Goal: Task Accomplishment & Management: Use online tool/utility

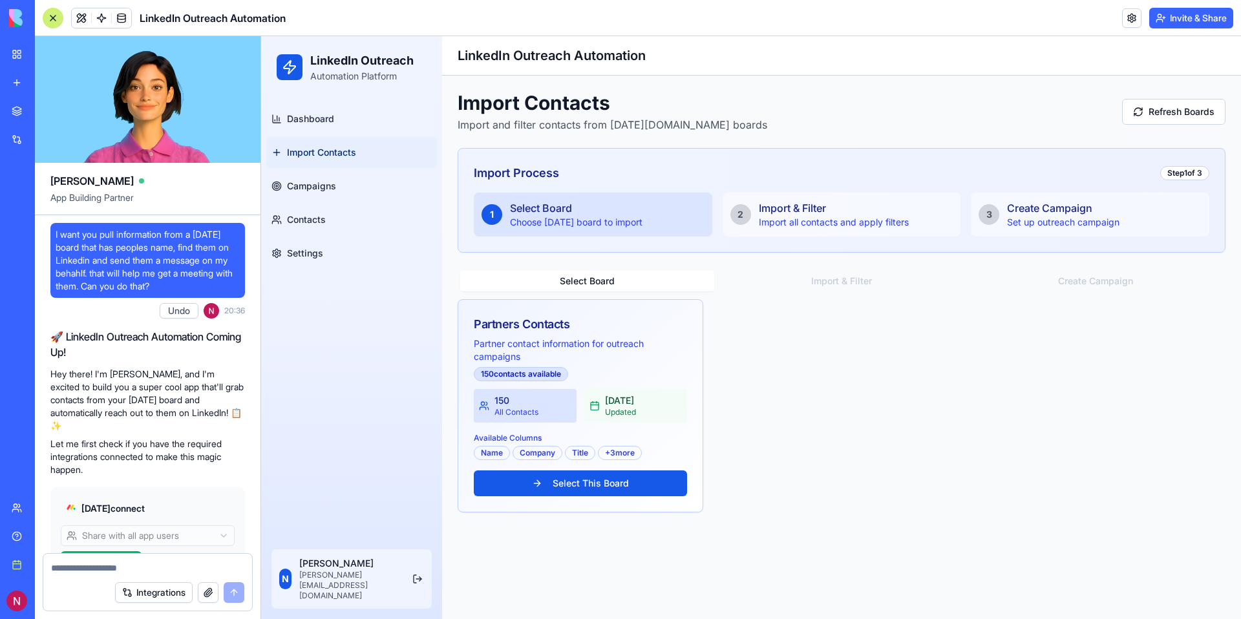
scroll to position [3224, 0]
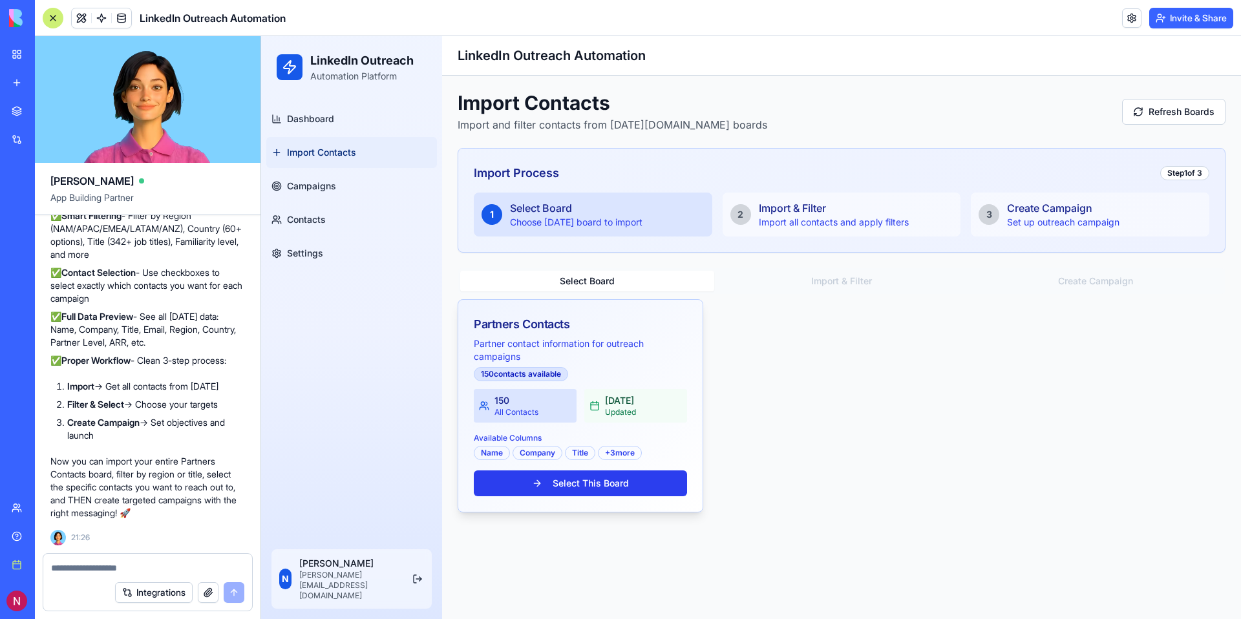
click at [604, 483] on button "Select This Board" at bounding box center [580, 483] width 213 height 26
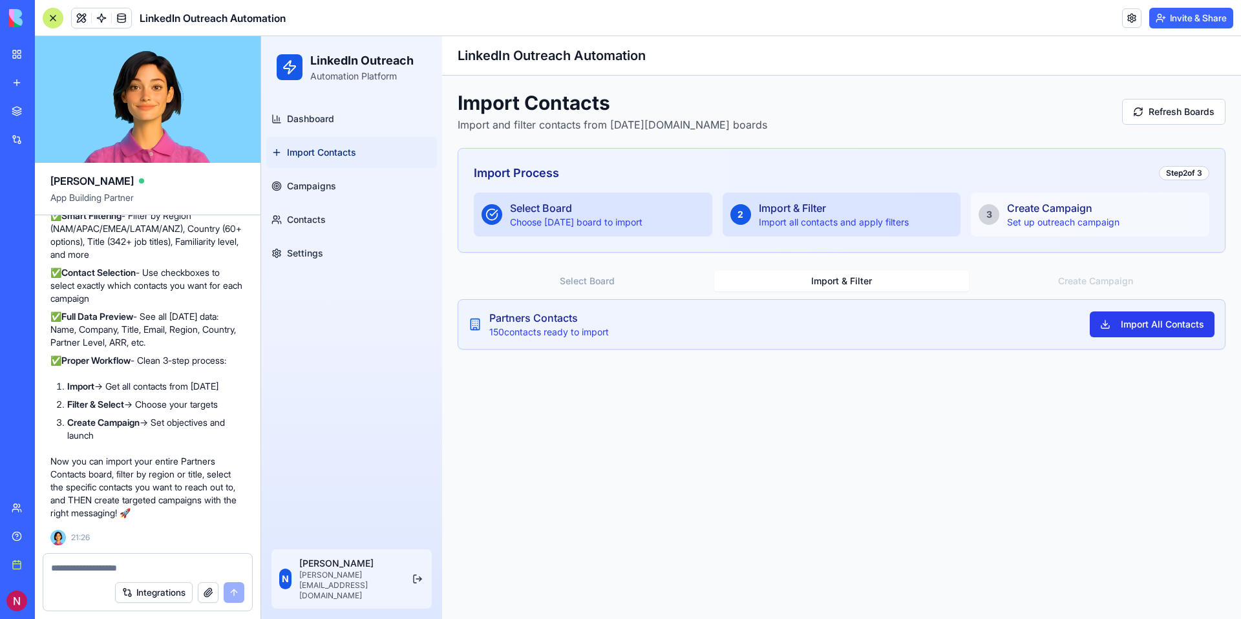
click at [1117, 322] on button "Import All Contacts" at bounding box center [1151, 324] width 125 height 26
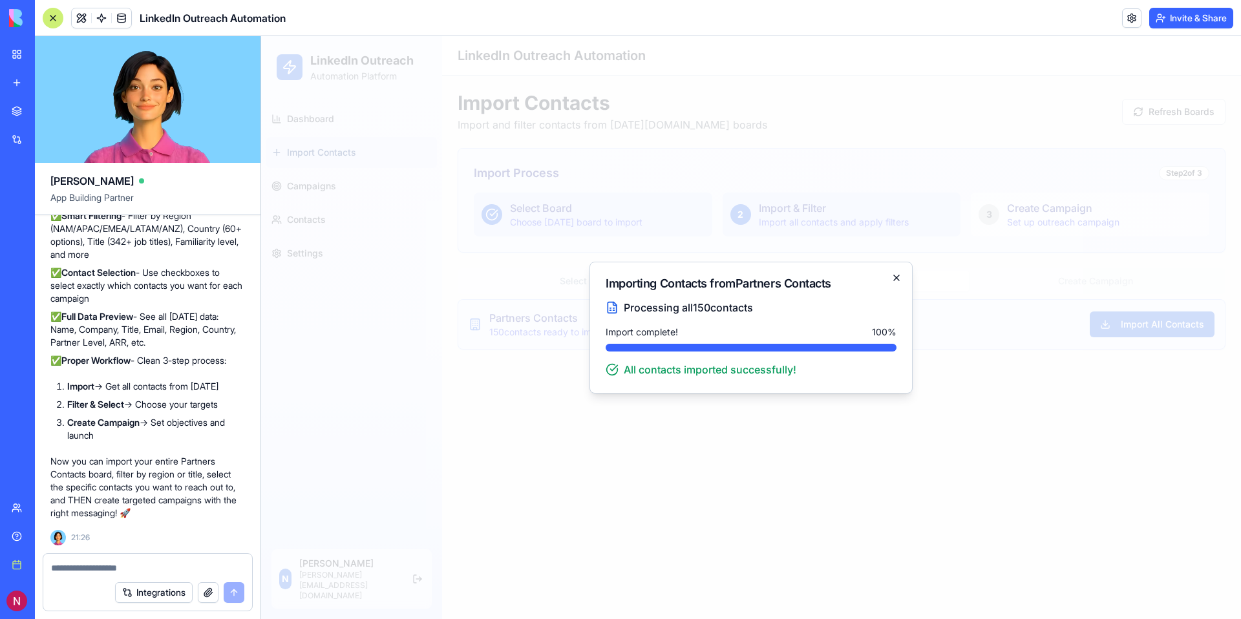
click at [900, 275] on icon "button" at bounding box center [896, 278] width 10 height 10
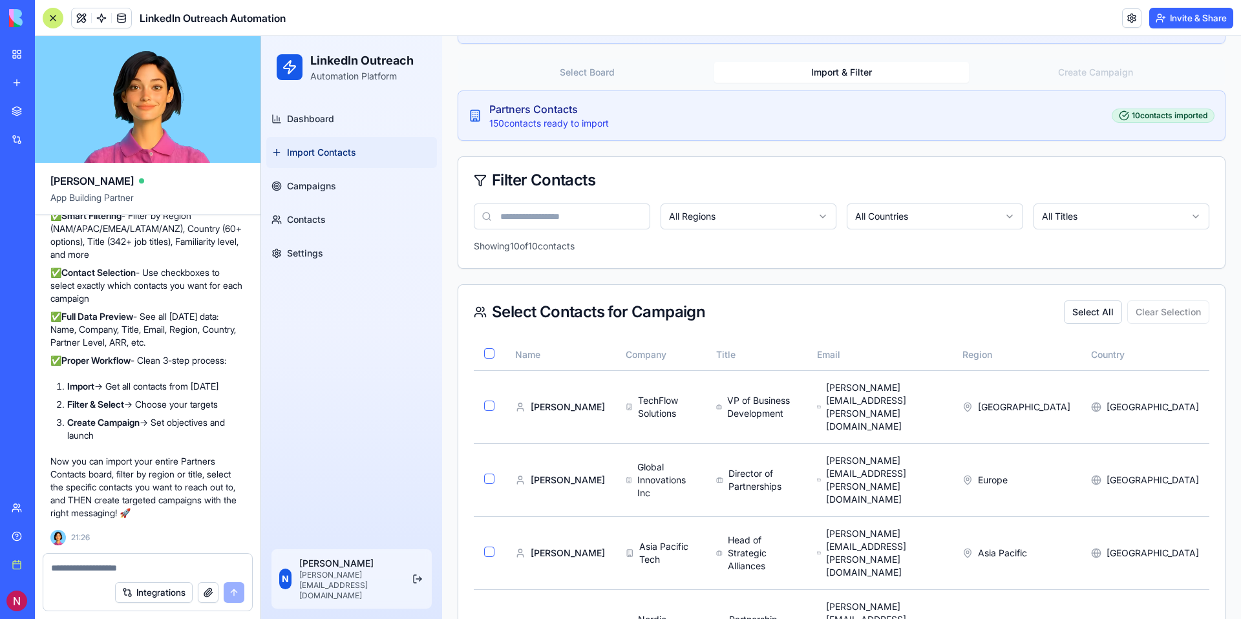
scroll to position [209, 0]
click at [733, 213] on html "LinkedIn Outreach Automation Platform Dashboard Import Contacts Campaigns Conta…" at bounding box center [751, 473] width 980 height 1292
click at [893, 219] on html "LinkedIn Outreach Automation Platform Dashboard Import Contacts Campaigns Conta…" at bounding box center [751, 473] width 980 height 1292
click at [914, 214] on html "LinkedIn Outreach Automation Platform Dashboard Import Contacts Campaigns Conta…" at bounding box center [751, 473] width 980 height 1292
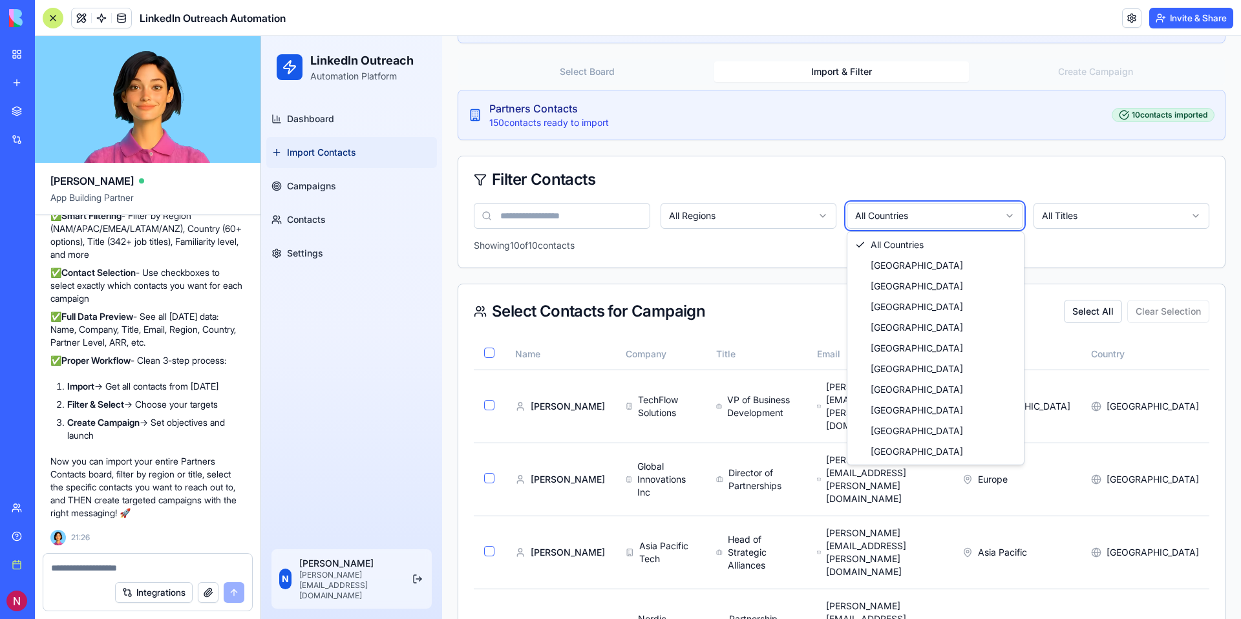
click at [1074, 211] on html "LinkedIn Outreach Automation Platform Dashboard Import Contacts Campaigns Conta…" at bounding box center [751, 473] width 980 height 1292
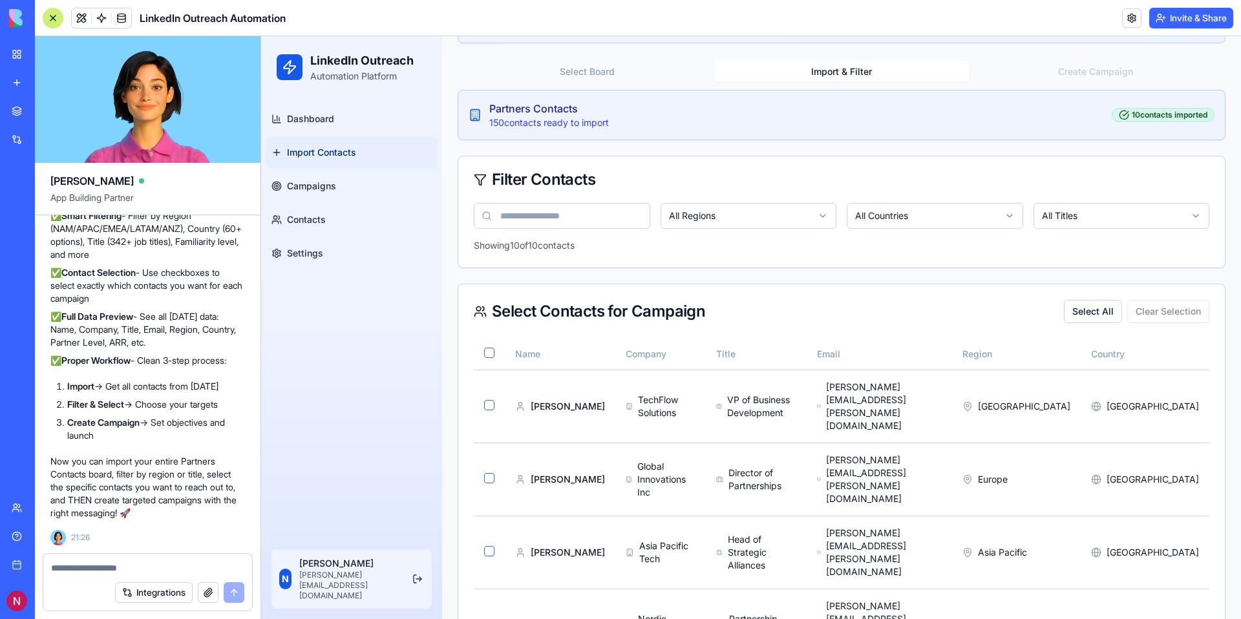
click at [1082, 214] on html "LinkedIn Outreach Automation Platform Dashboard Import Contacts Campaigns Conta…" at bounding box center [751, 473] width 980 height 1292
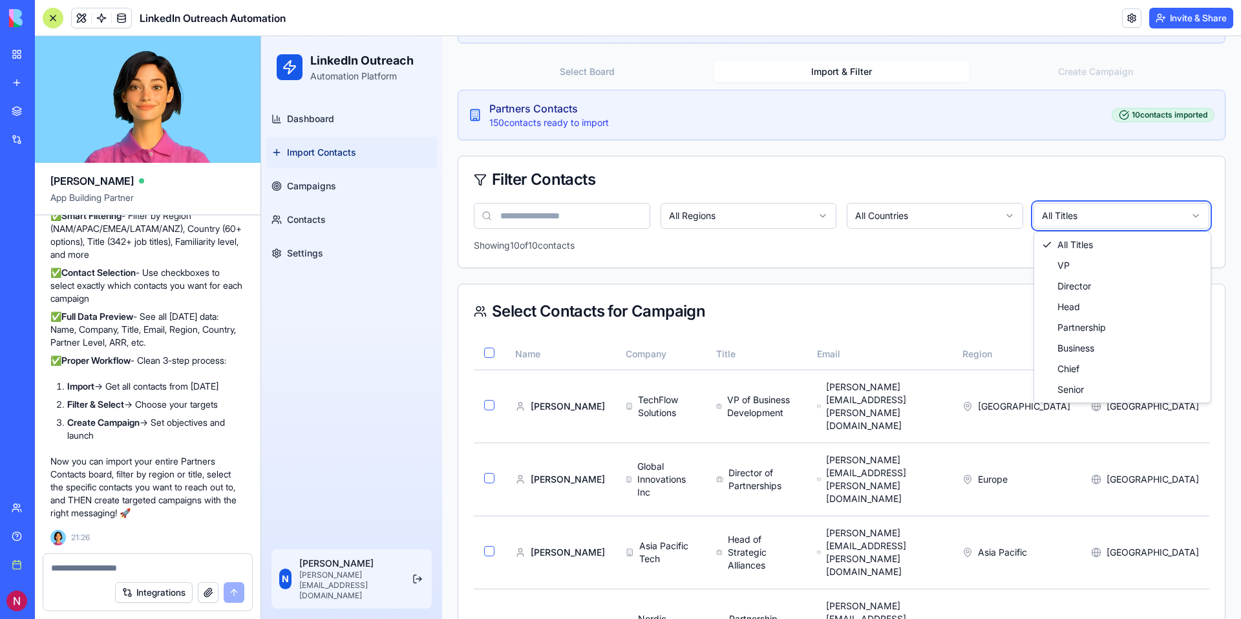
click at [959, 215] on html "LinkedIn Outreach Automation Platform Dashboard Import Contacts Campaigns Conta…" at bounding box center [751, 473] width 980 height 1292
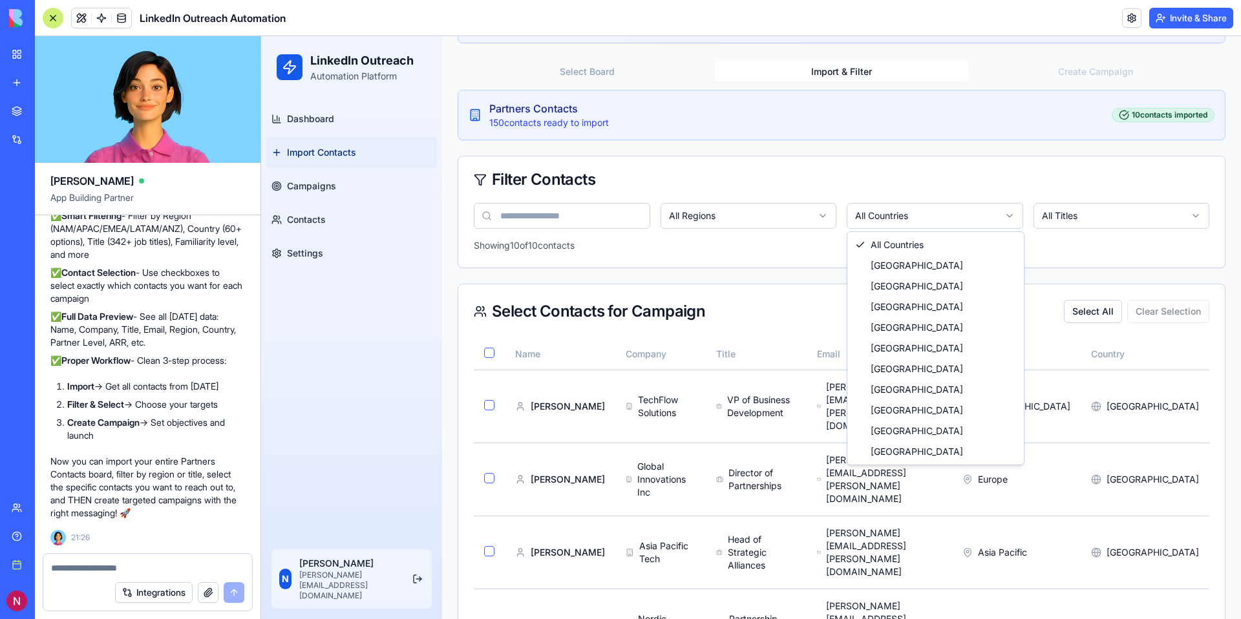
click at [941, 222] on html "LinkedIn Outreach Automation Platform Dashboard Import Contacts Campaigns Conta…" at bounding box center [751, 473] width 980 height 1292
click at [770, 215] on html "LinkedIn Outreach Automation Platform Dashboard Import Contacts Campaigns Conta…" at bounding box center [751, 473] width 980 height 1292
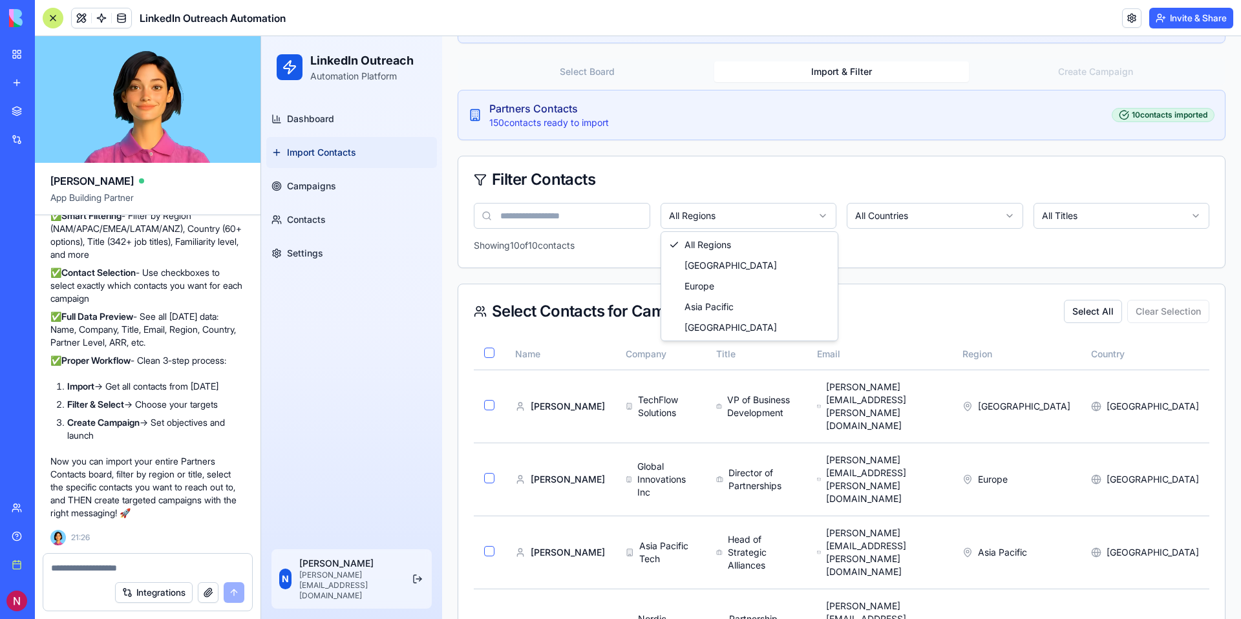
click at [770, 218] on html "LinkedIn Outreach Automation Platform Dashboard Import Contacts Campaigns Conta…" at bounding box center [751, 473] width 980 height 1292
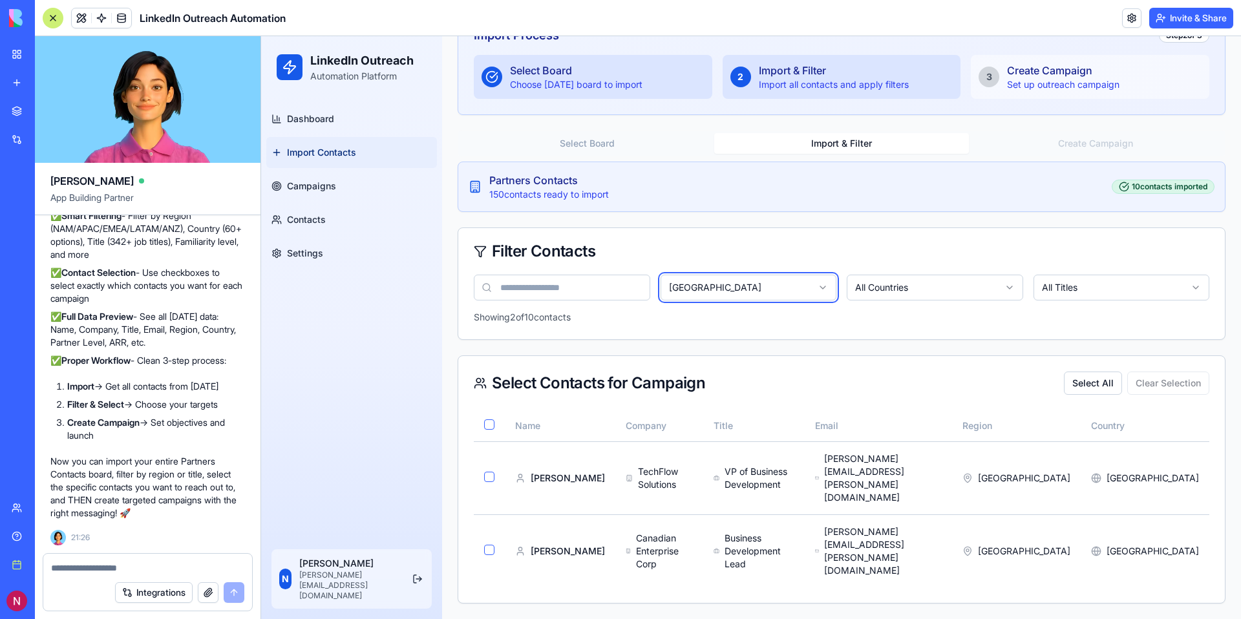
scroll to position [86, 0]
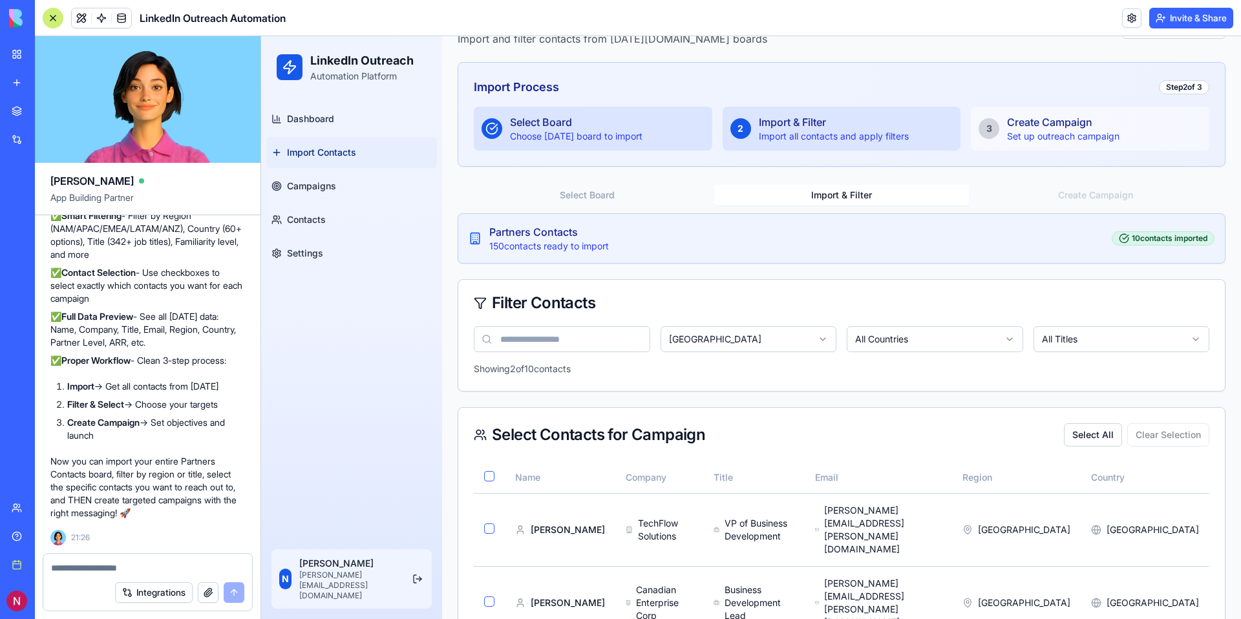
click at [143, 562] on textarea at bounding box center [147, 568] width 193 height 13
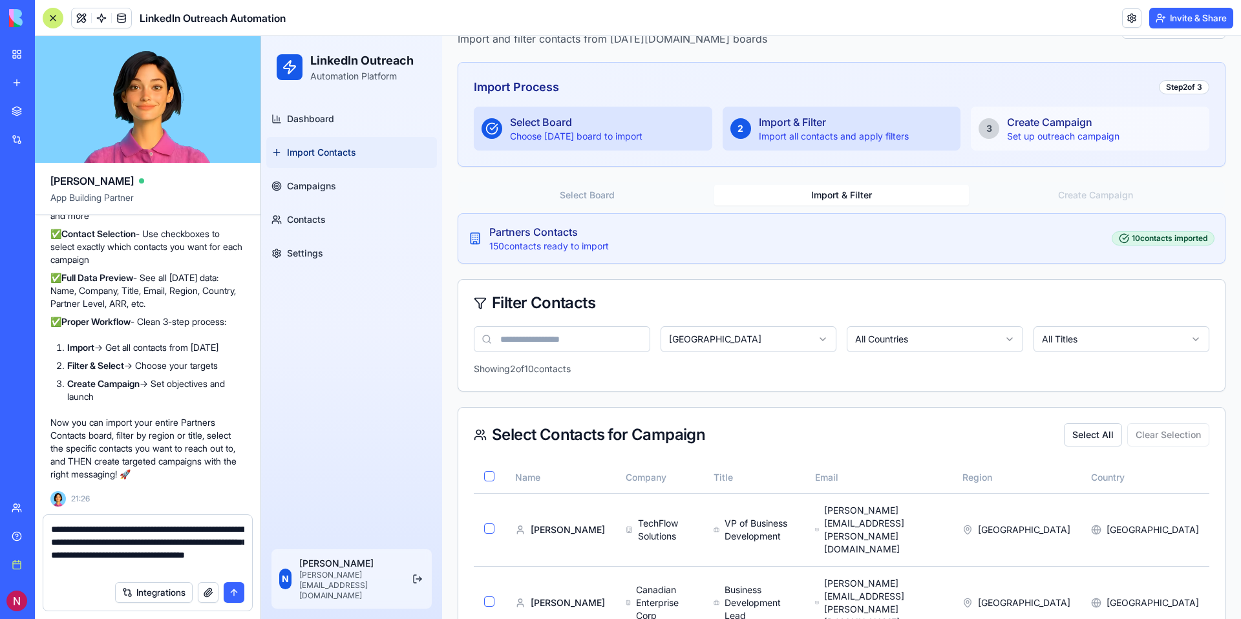
type textarea "**********"
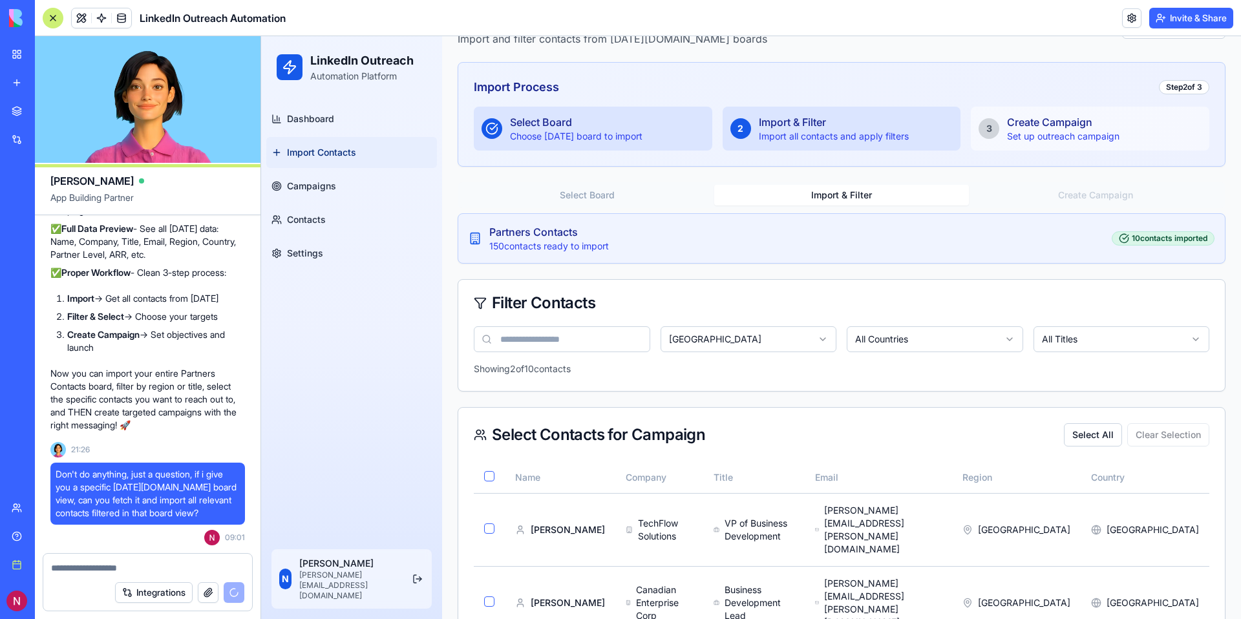
scroll to position [3823, 0]
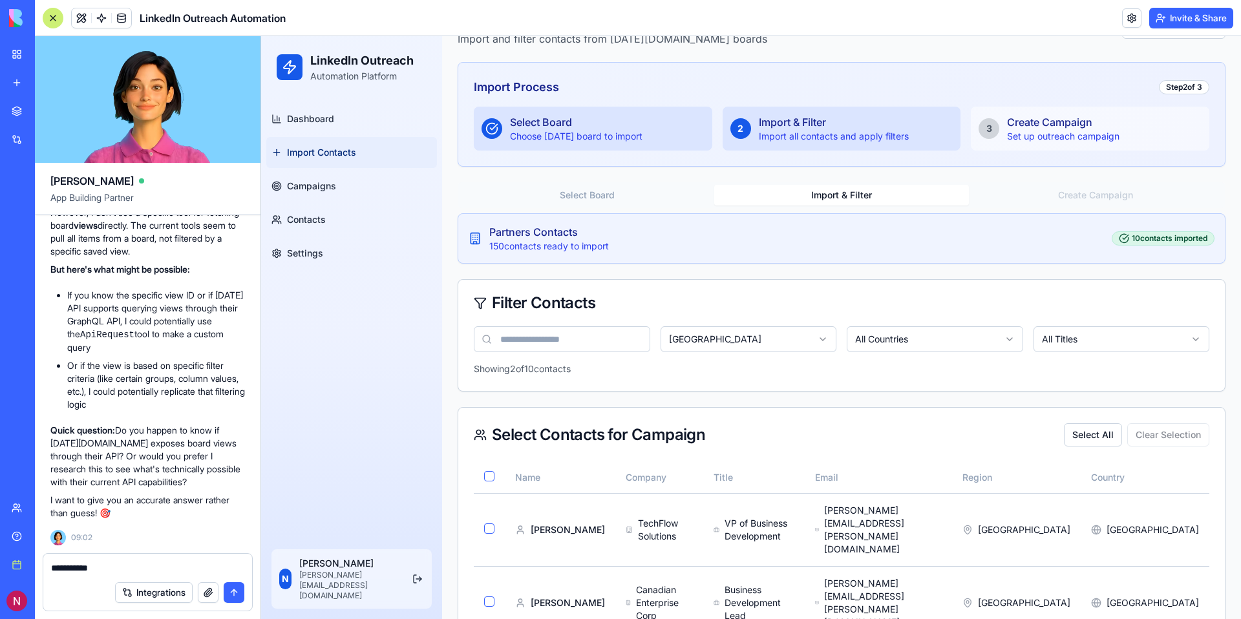
type textarea "**********"
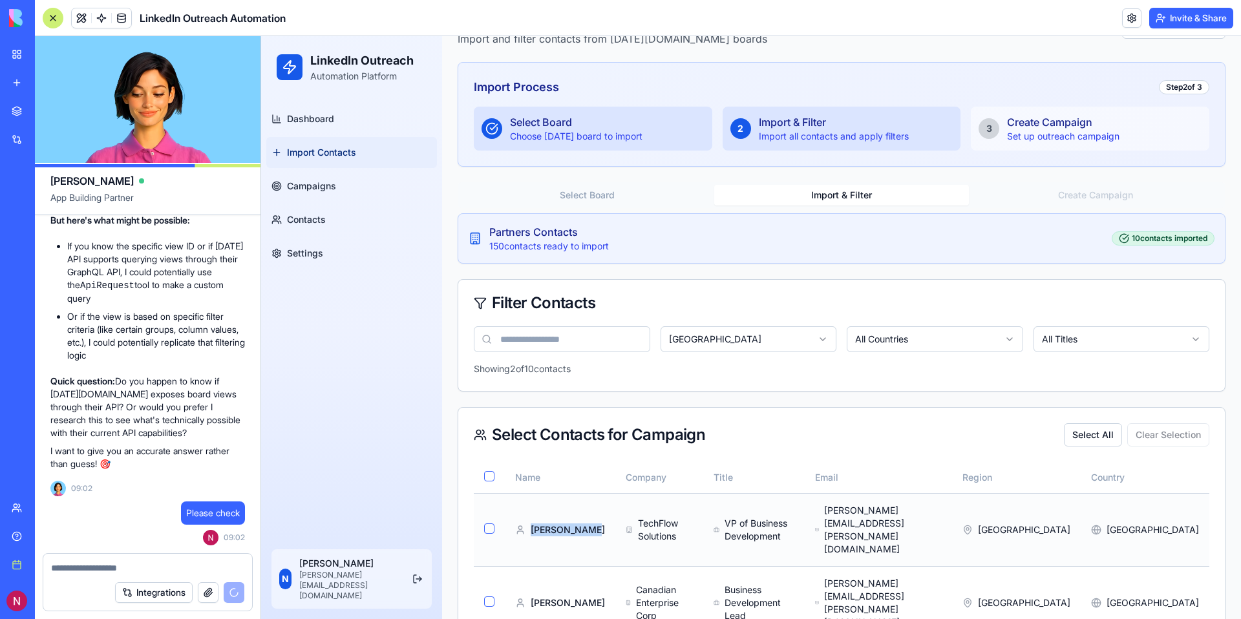
drag, startPoint x: 571, startPoint y: 523, endPoint x: 516, endPoint y: 510, distance: 57.1
click at [516, 523] on div "[PERSON_NAME]" at bounding box center [560, 529] width 90 height 13
click at [545, 523] on div "[PERSON_NAME]" at bounding box center [560, 529] width 90 height 13
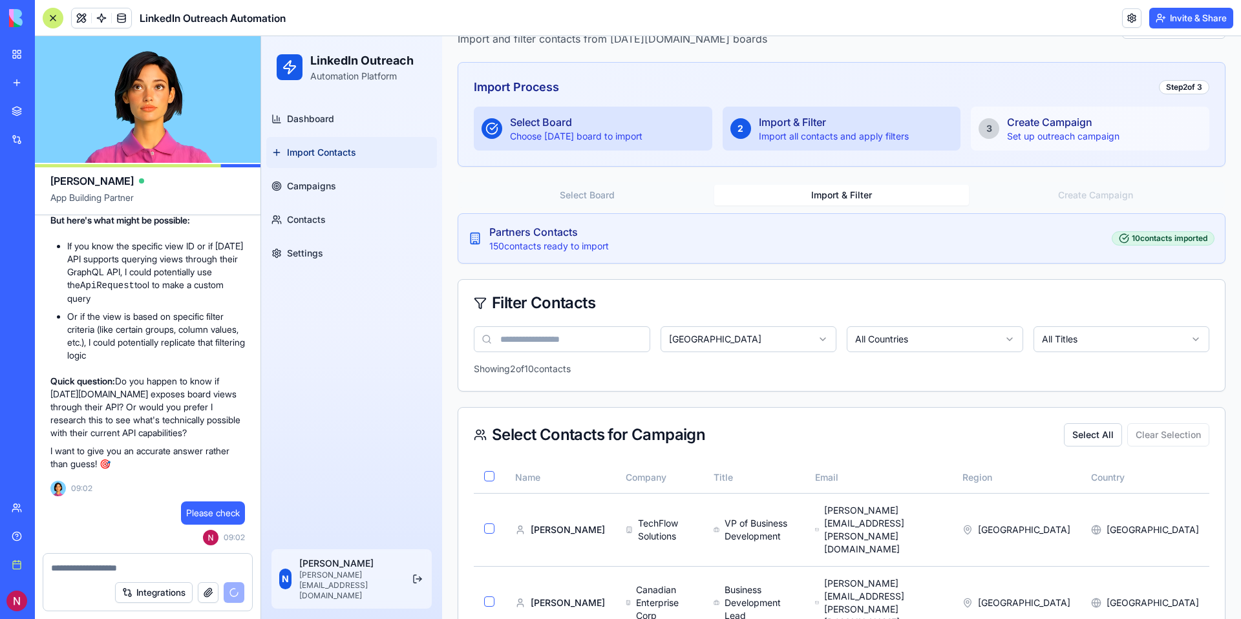
click at [799, 138] on div "Import all contacts and apply filters" at bounding box center [834, 136] width 150 height 13
click at [835, 126] on div "Import & Filter" at bounding box center [834, 122] width 150 height 16
click at [320, 210] on link "Contacts" at bounding box center [351, 219] width 171 height 31
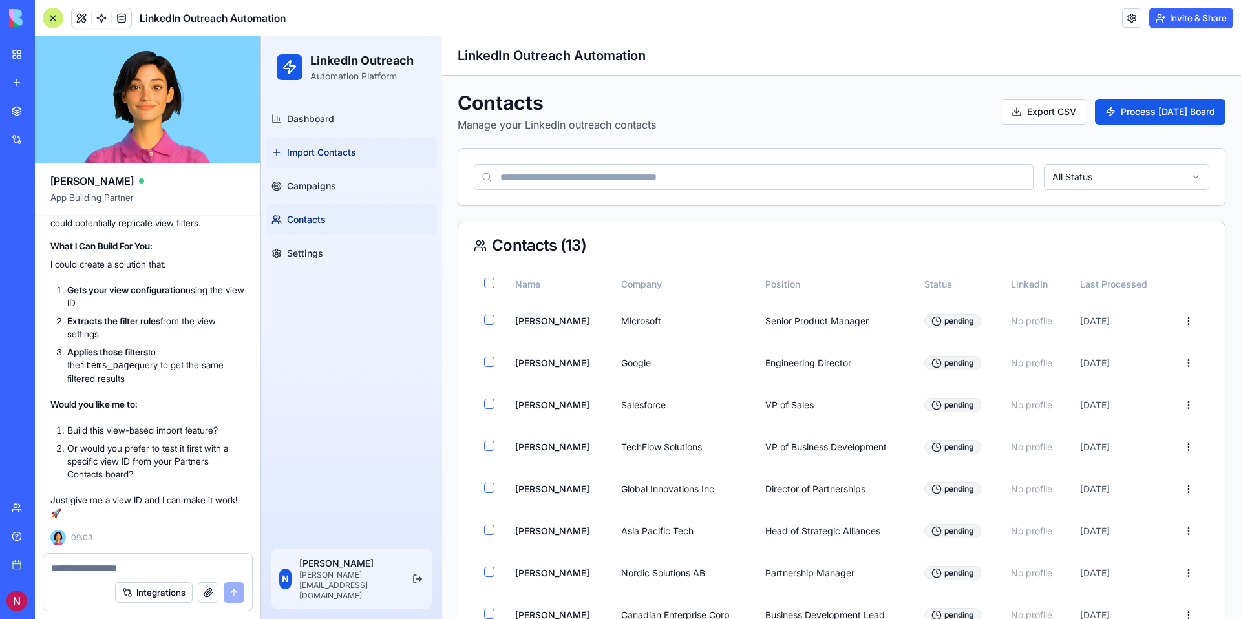
click at [342, 150] on span "Import Contacts" at bounding box center [321, 152] width 69 height 13
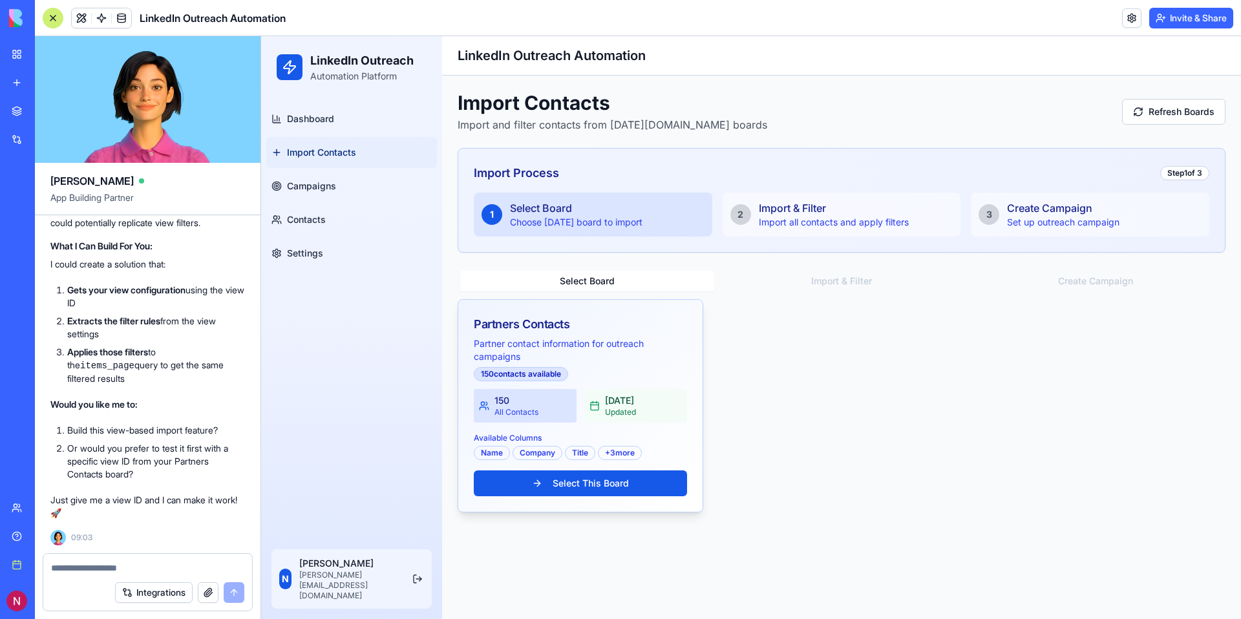
click at [594, 357] on p "Partner contact information for outreach campaigns" at bounding box center [580, 350] width 213 height 26
click at [590, 486] on button "Select This Board" at bounding box center [580, 483] width 213 height 26
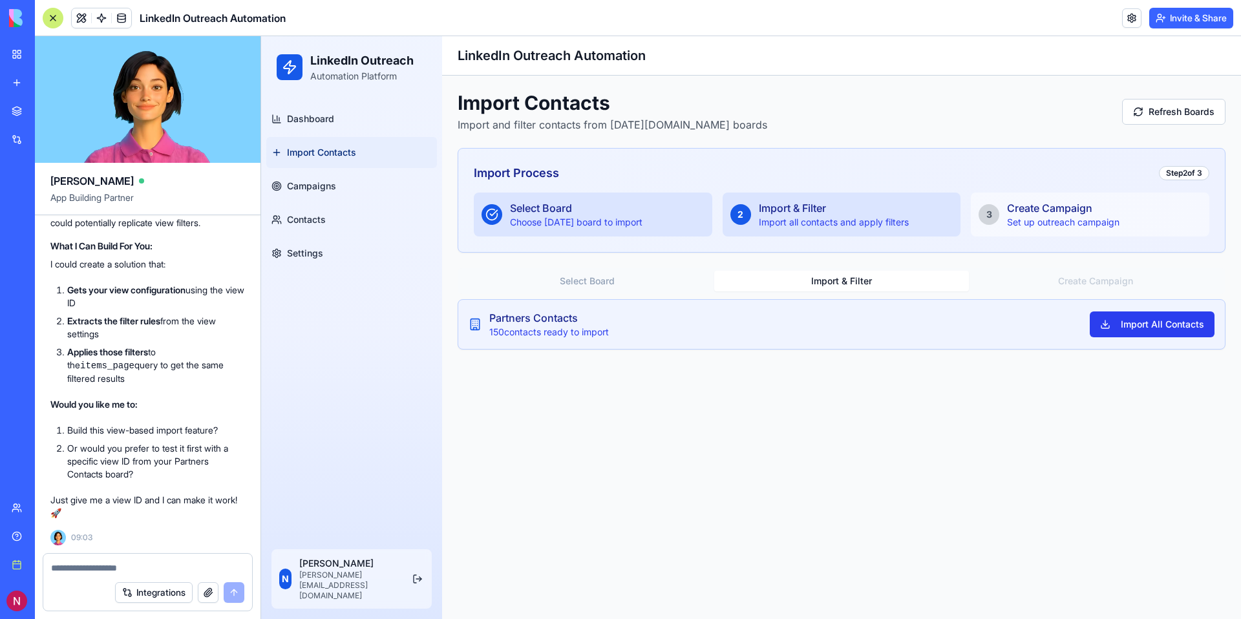
click at [1184, 326] on button "Import All Contacts" at bounding box center [1151, 324] width 125 height 26
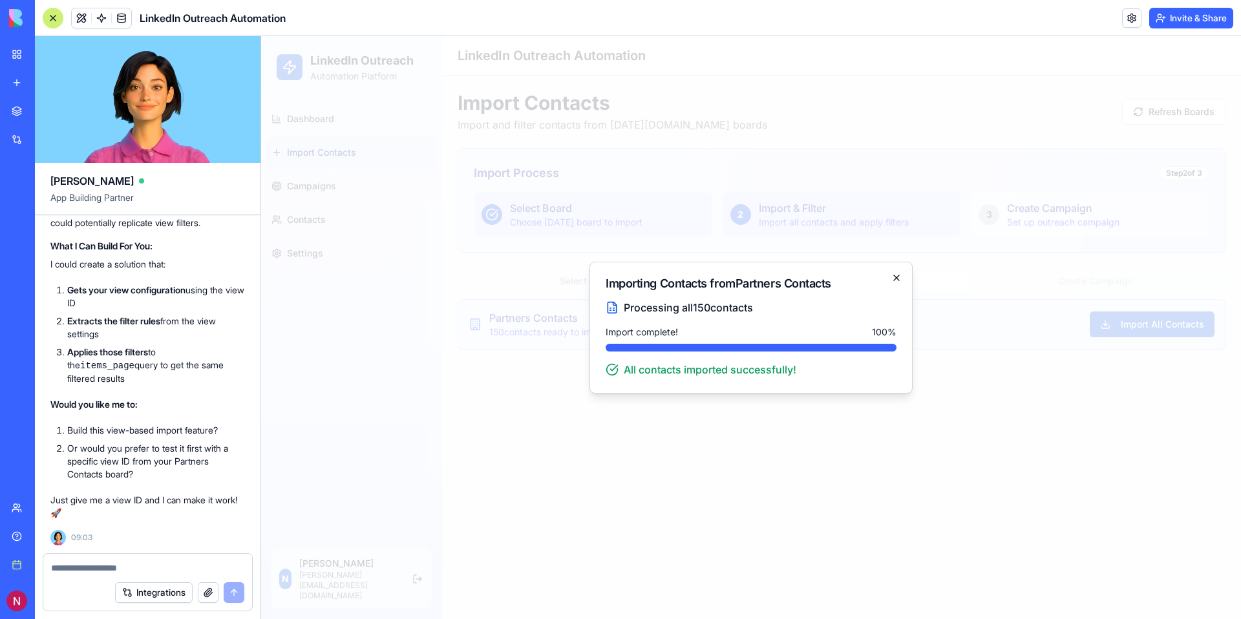
click at [899, 279] on icon "button" at bounding box center [896, 278] width 10 height 10
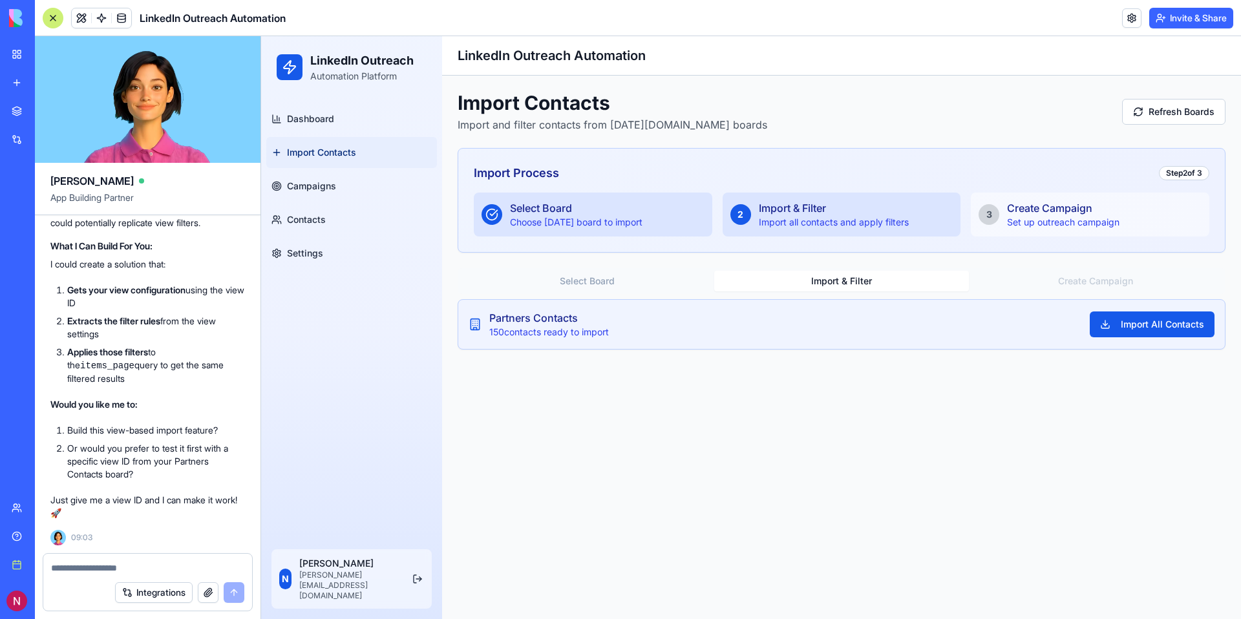
click at [972, 326] on div "Partners Contacts 150 contacts ready to import Import All Contacts" at bounding box center [841, 324] width 746 height 28
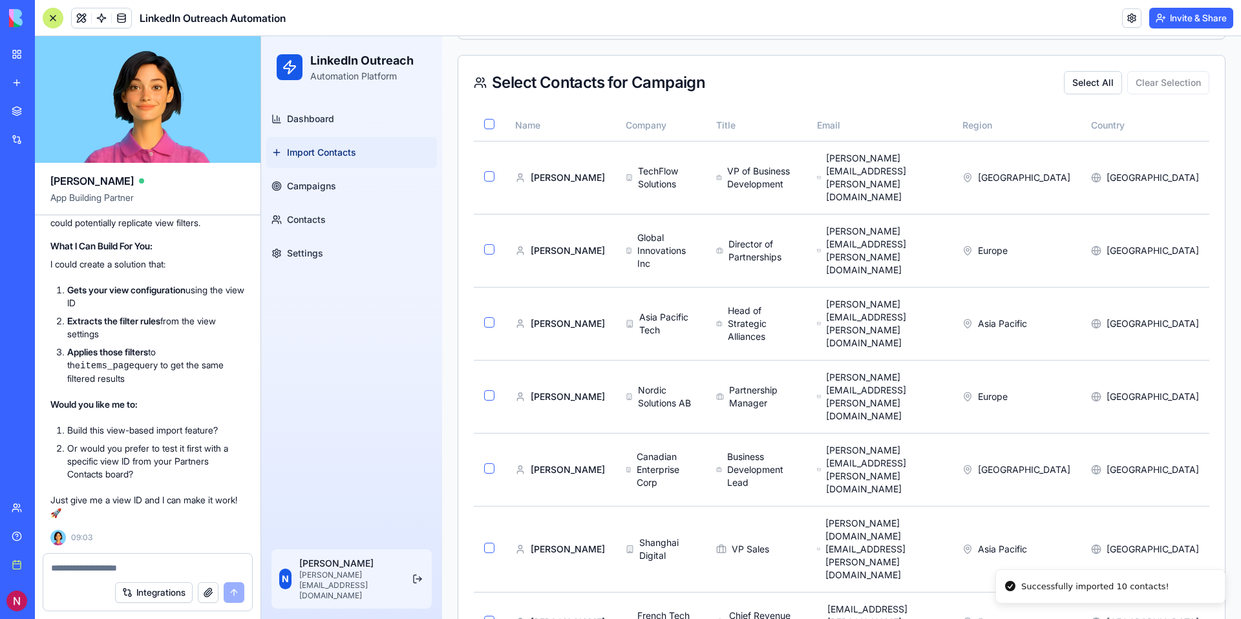
scroll to position [463, 0]
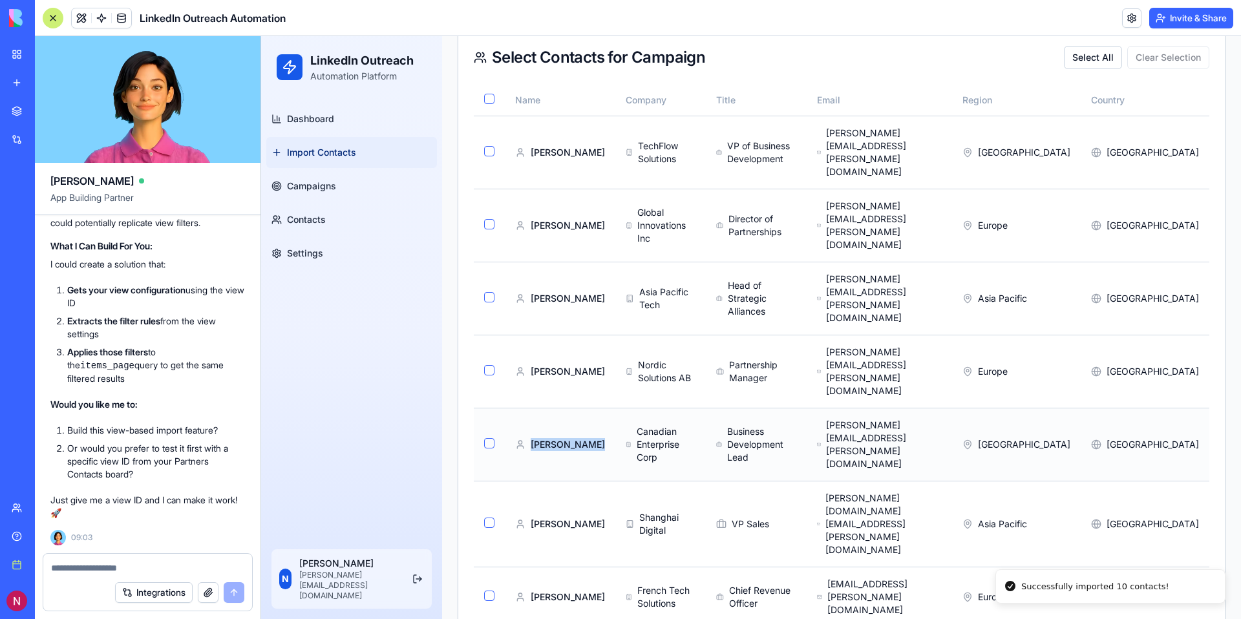
drag, startPoint x: 565, startPoint y: 337, endPoint x: 522, endPoint y: 320, distance: 45.8
click at [522, 438] on div "[PERSON_NAME]" at bounding box center [560, 444] width 90 height 13
copy div "[PERSON_NAME]"
click at [98, 568] on textarea at bounding box center [147, 568] width 193 height 13
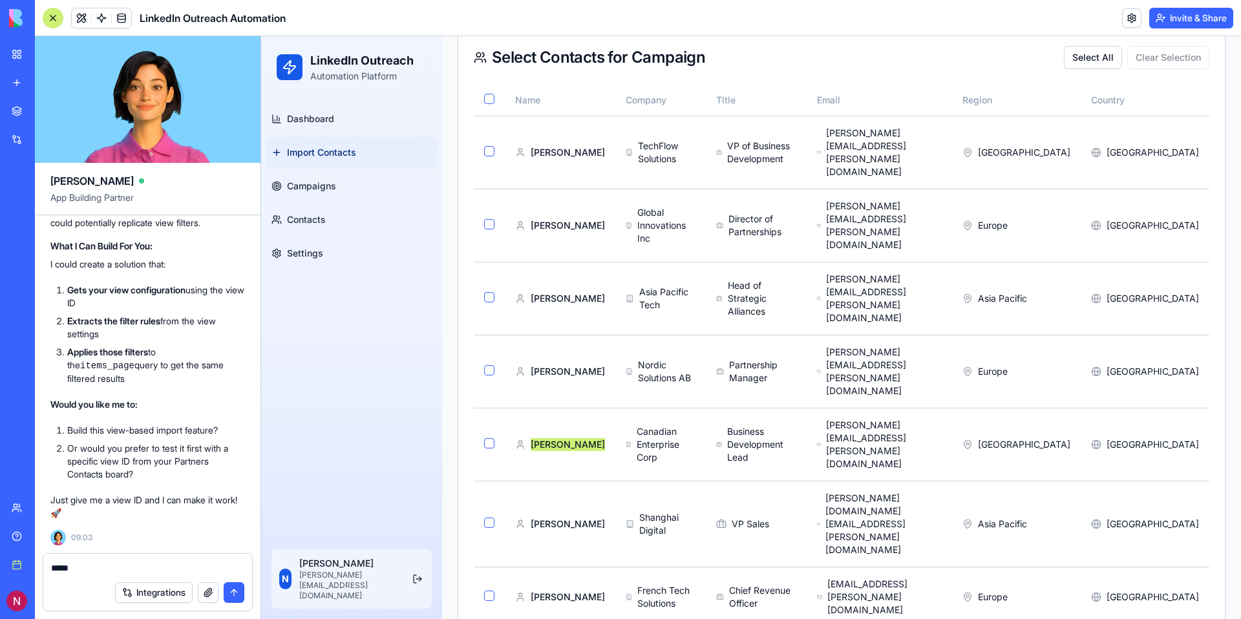
click at [154, 566] on textarea "*****" at bounding box center [147, 568] width 193 height 13
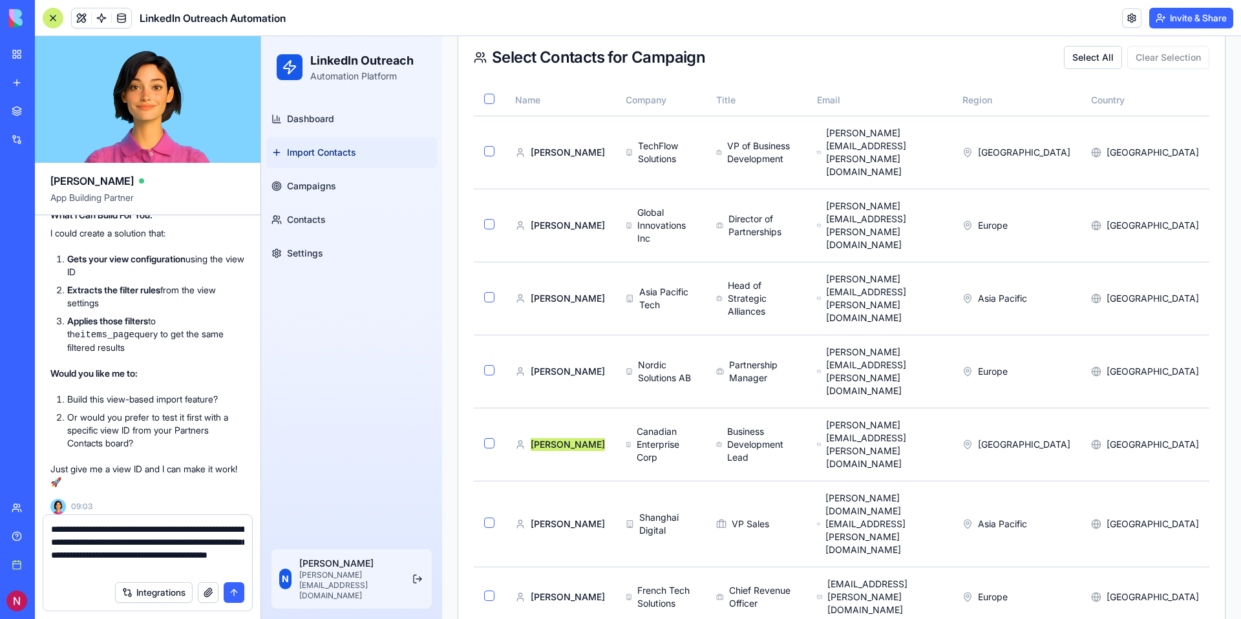
type textarea "**********"
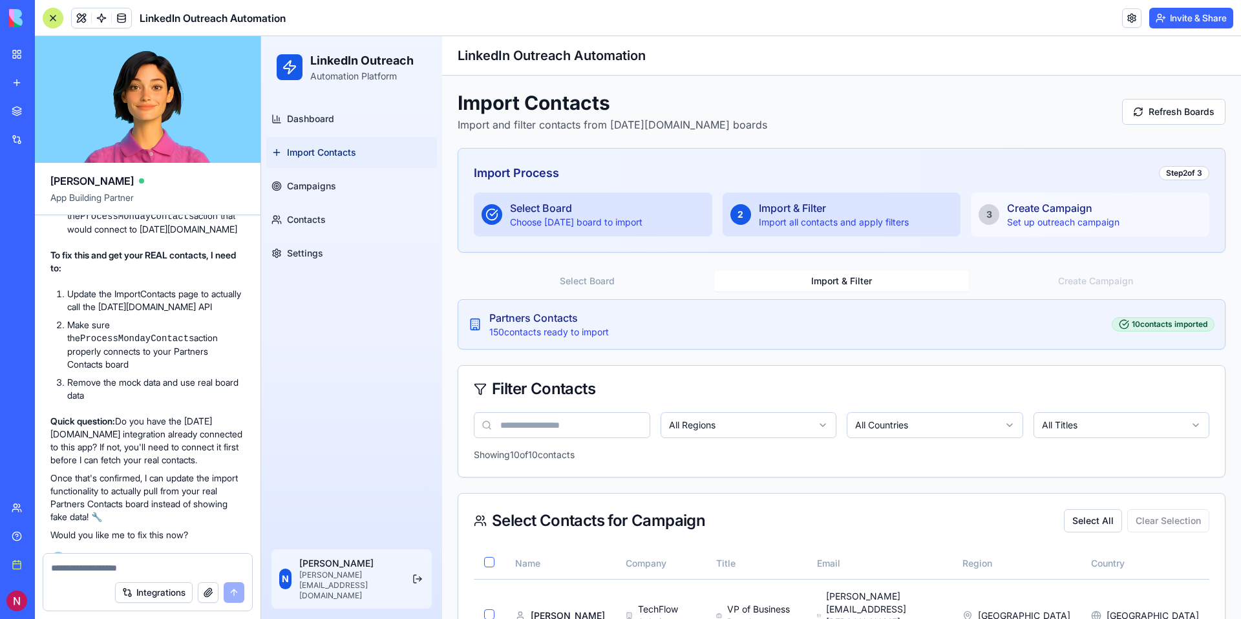
scroll to position [5463, 0]
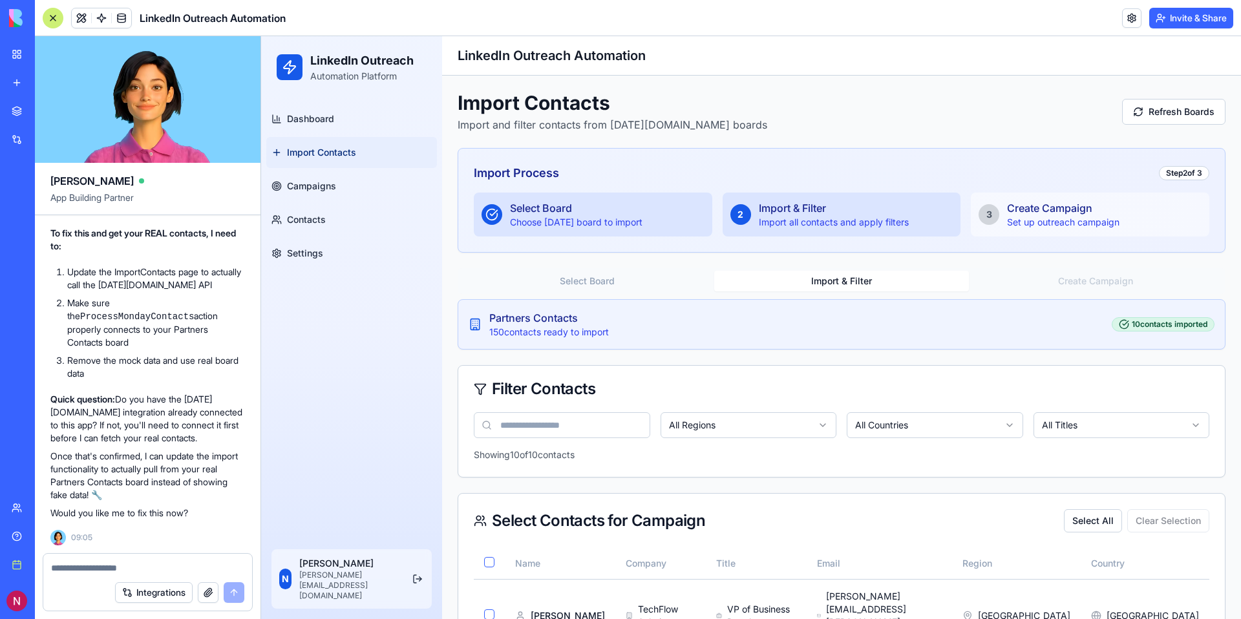
click at [161, 563] on textarea at bounding box center [147, 568] width 193 height 13
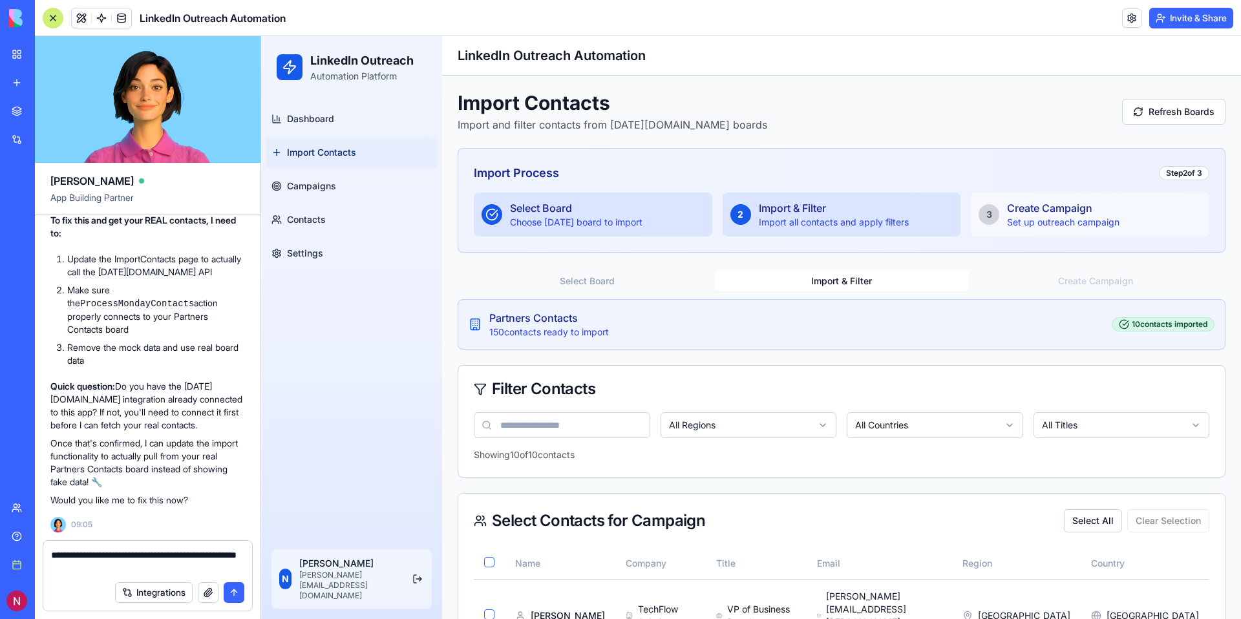
type textarea "**********"
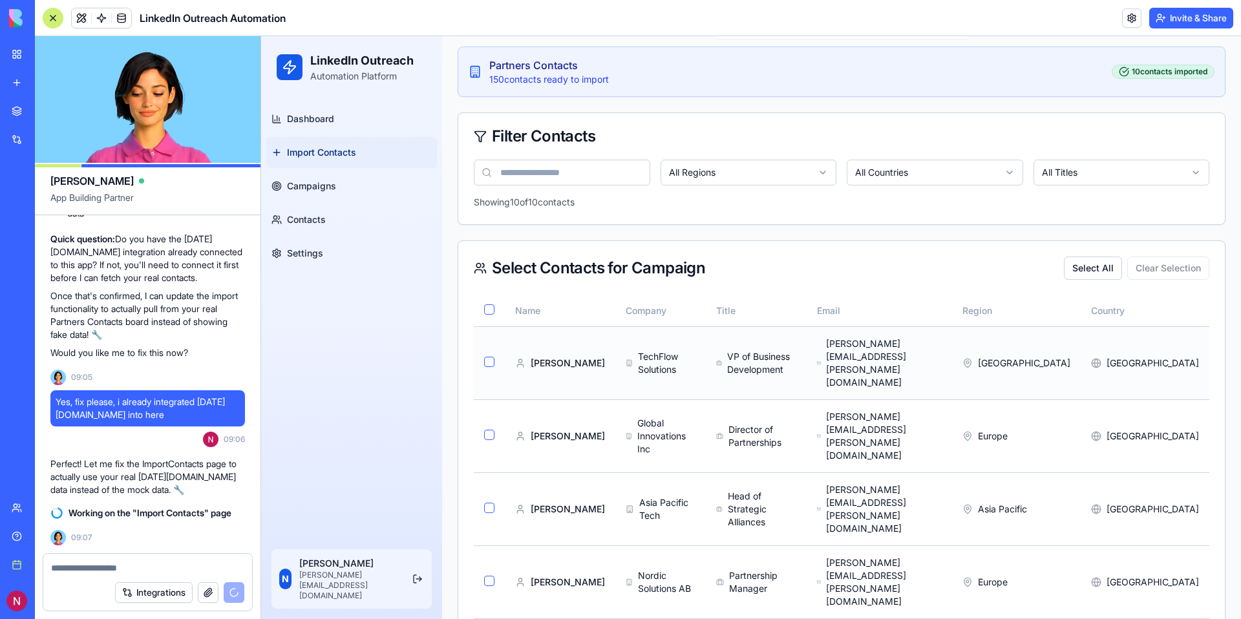
scroll to position [463, 0]
